Goal: Transaction & Acquisition: Download file/media

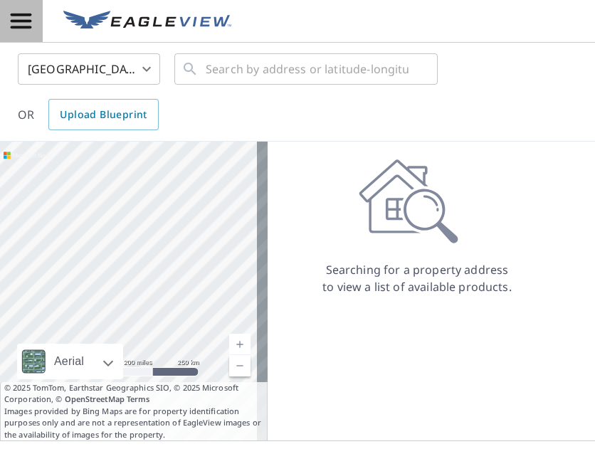
click at [29, 23] on icon "button" at bounding box center [21, 21] width 25 height 25
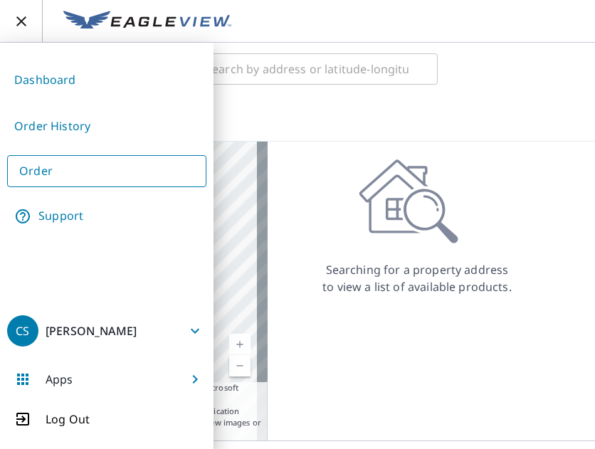
click at [76, 126] on link "Order History" at bounding box center [106, 126] width 199 height 35
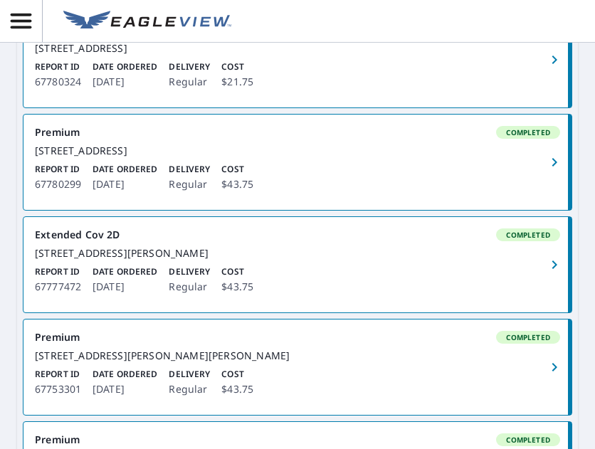
click at [222, 260] on div "[STREET_ADDRESS][PERSON_NAME]" at bounding box center [298, 253] width 526 height 13
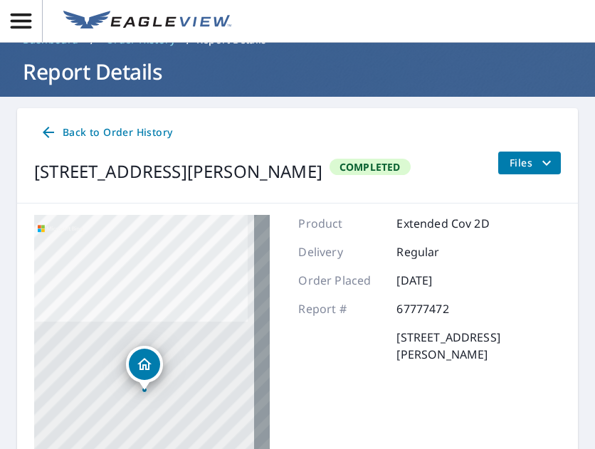
scroll to position [24, 0]
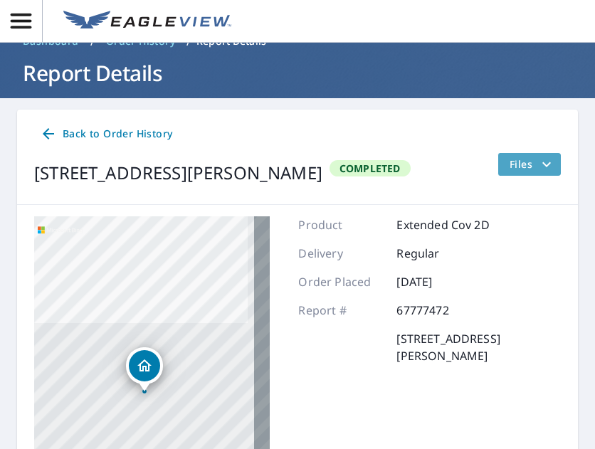
click at [539, 158] on icon "filesDropdownBtn-67777472" at bounding box center [547, 164] width 17 height 17
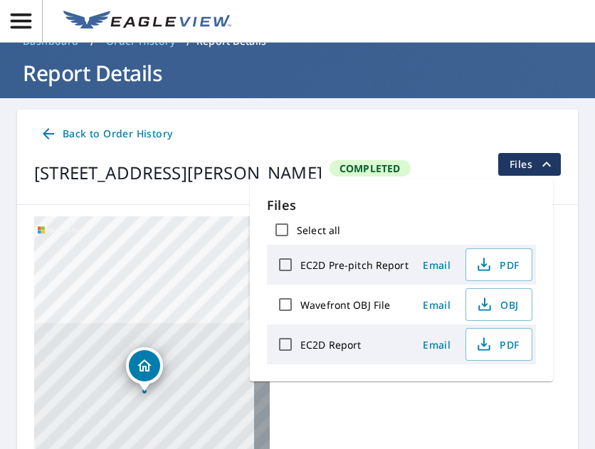
click at [398, 351] on div "EC2D Report" at bounding box center [340, 345] width 138 height 30
click at [283, 338] on input "EC2D Report" at bounding box center [286, 345] width 30 height 30
checkbox input "true"
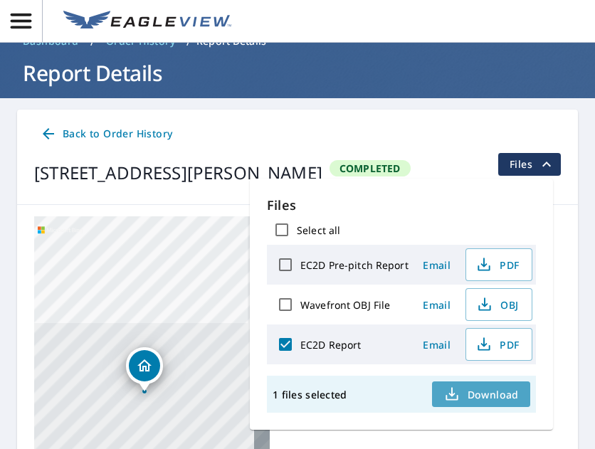
click at [462, 387] on span "Download" at bounding box center [482, 394] width 76 height 17
